Goal: Navigation & Orientation: Find specific page/section

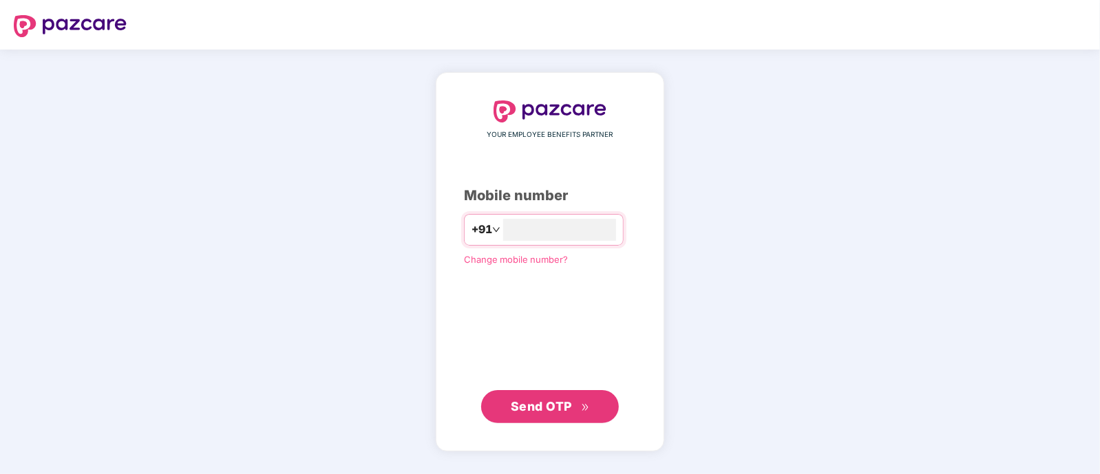
type input "**********"
click at [541, 399] on span "Send OTP" at bounding box center [550, 406] width 79 height 19
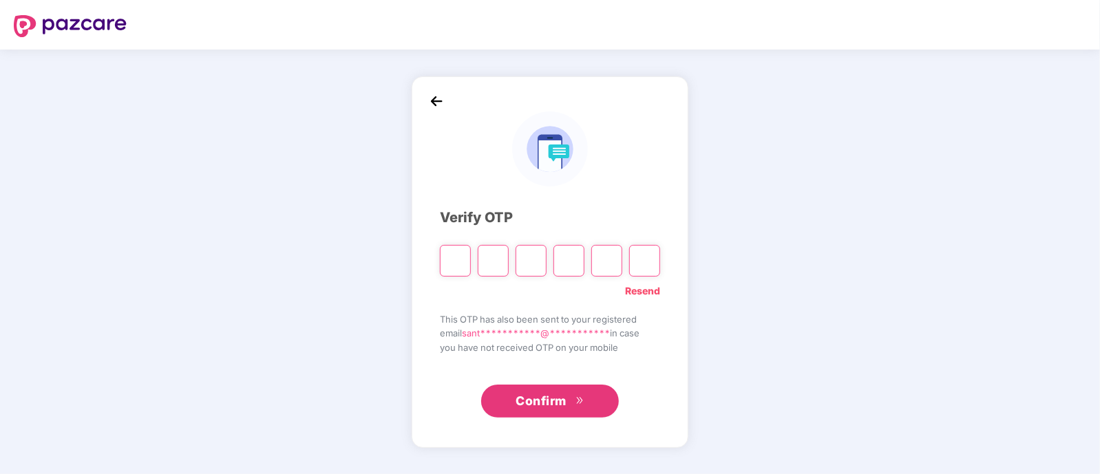
type input "*"
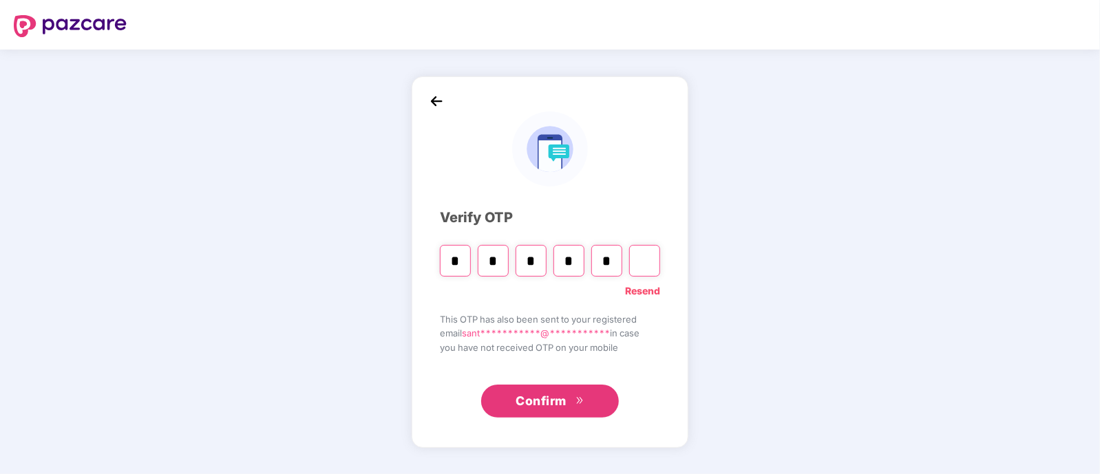
type input "*"
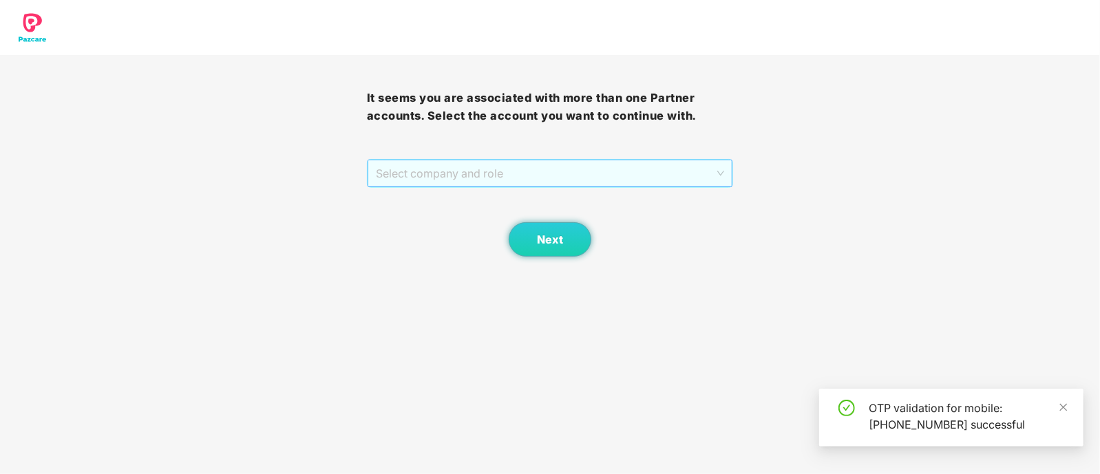
click at [459, 170] on span "Select company and role" at bounding box center [550, 173] width 349 height 26
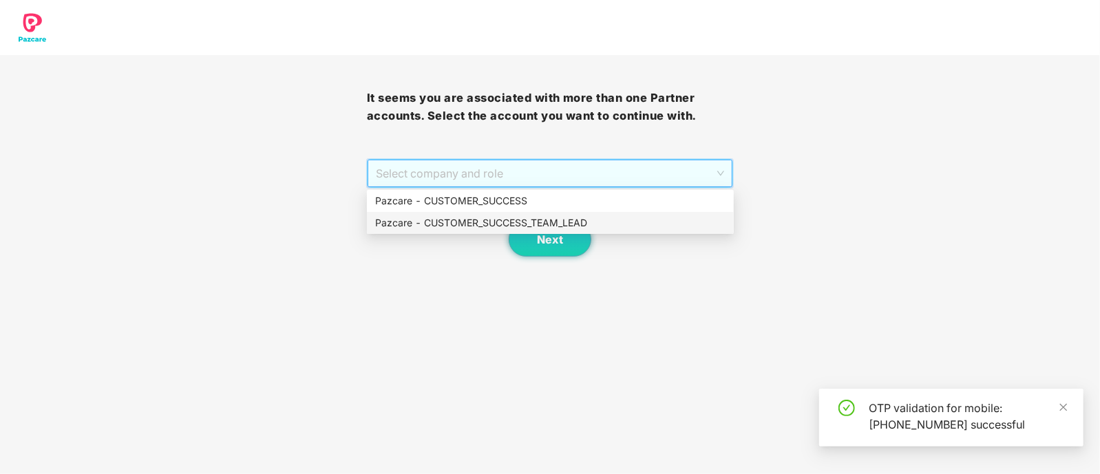
click at [479, 229] on div "Pazcare - CUSTOMER_SUCCESS_TEAM_LEAD" at bounding box center [550, 223] width 351 height 15
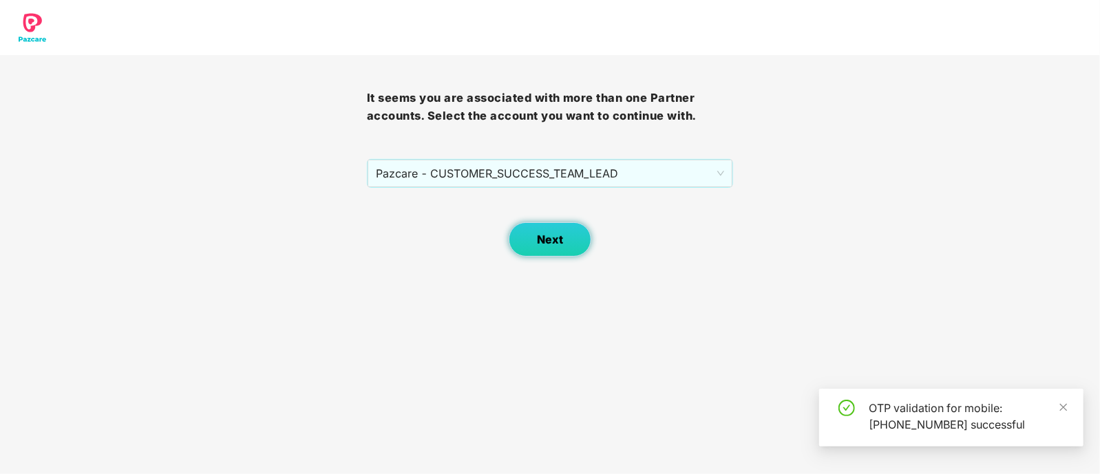
click at [545, 234] on span "Next" at bounding box center [550, 239] width 26 height 13
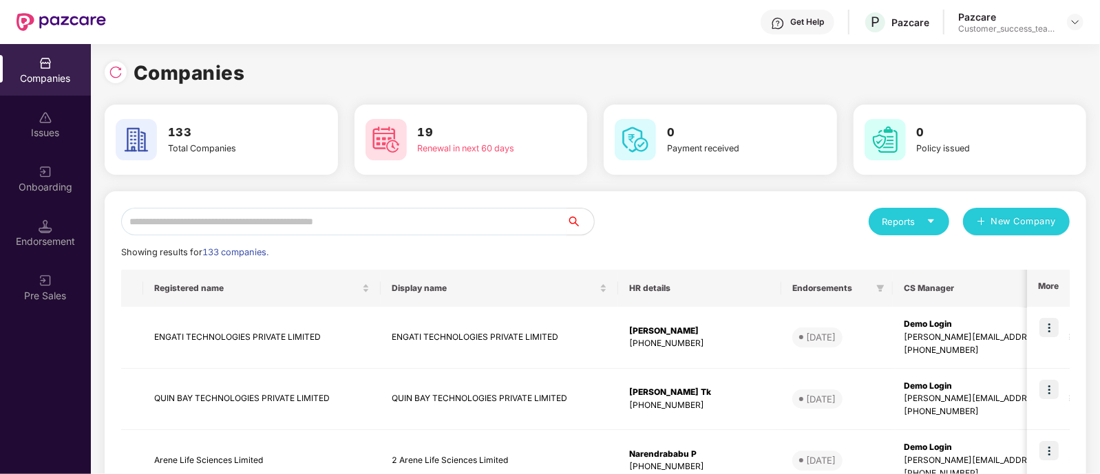
click at [521, 222] on input "text" at bounding box center [344, 222] width 446 height 28
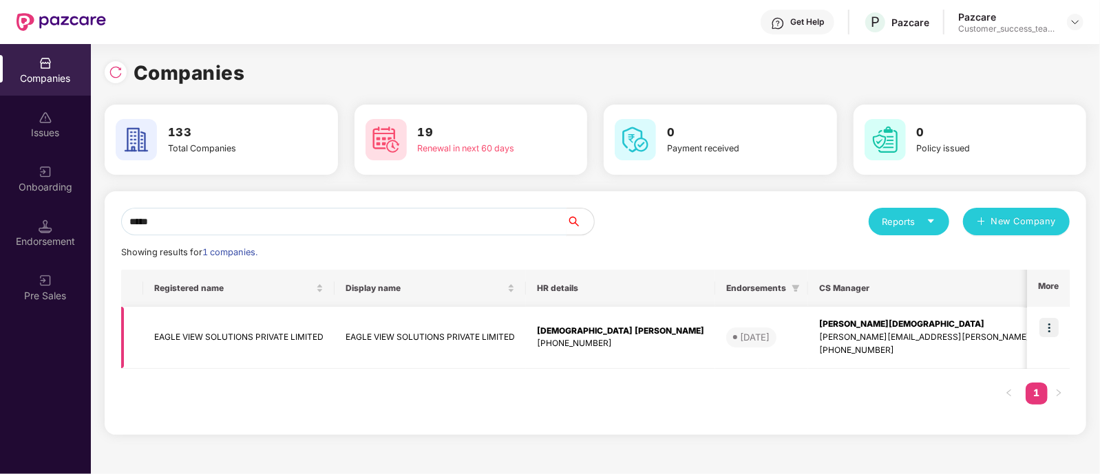
type input "*****"
click at [1051, 325] on img at bounding box center [1049, 327] width 19 height 19
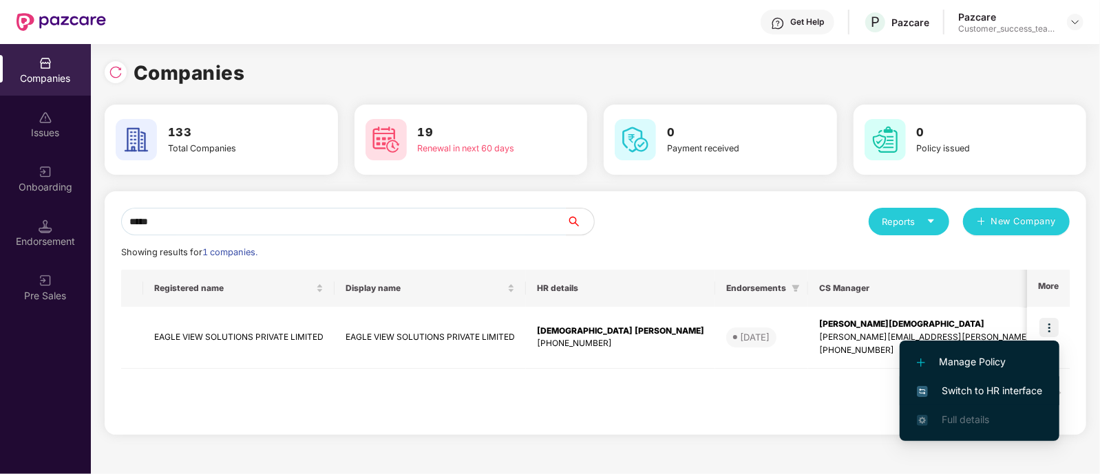
click at [941, 384] on span "Switch to HR interface" at bounding box center [979, 391] width 125 height 15
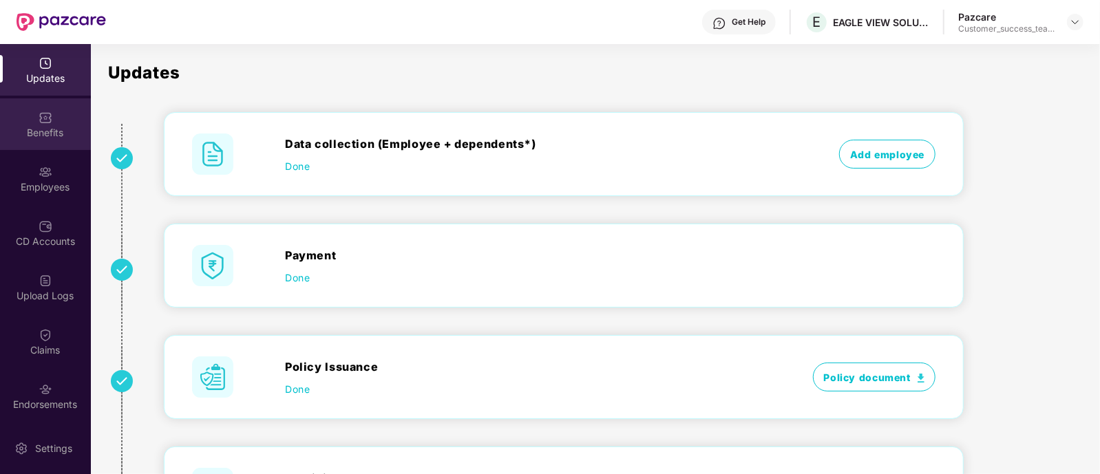
click at [48, 131] on div "Benefits" at bounding box center [45, 133] width 91 height 14
